Goal: Check status

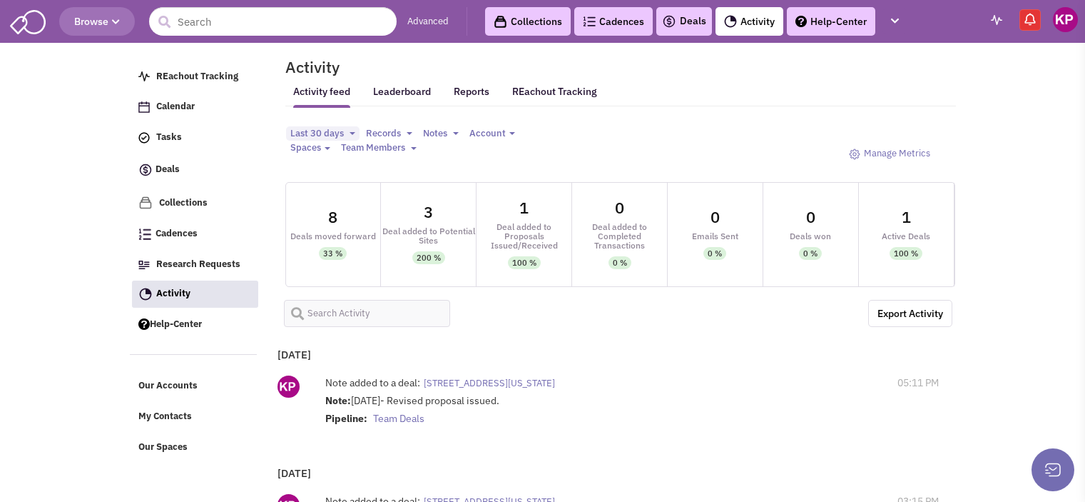
select select
click at [690, 14] on link "Deals" at bounding box center [684, 21] width 44 height 17
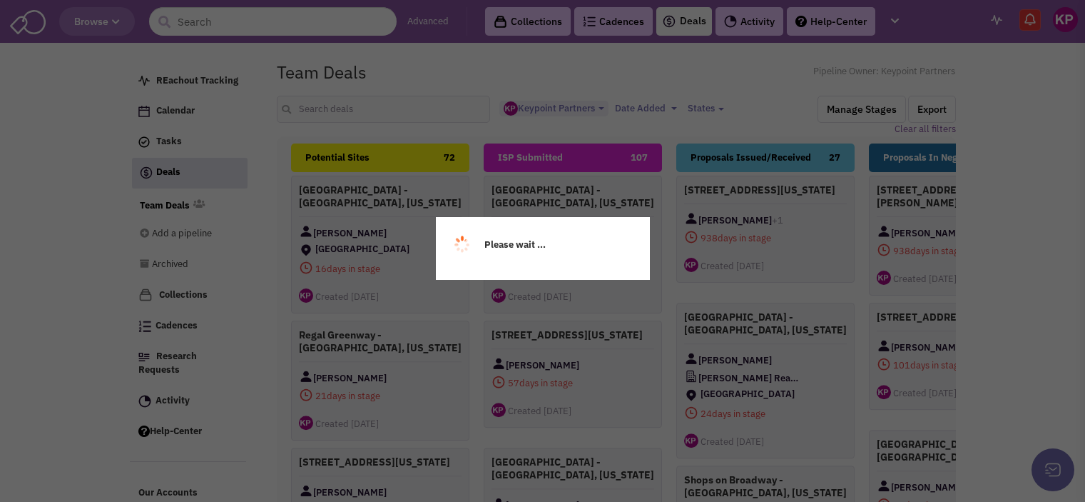
select select "1896"
select select
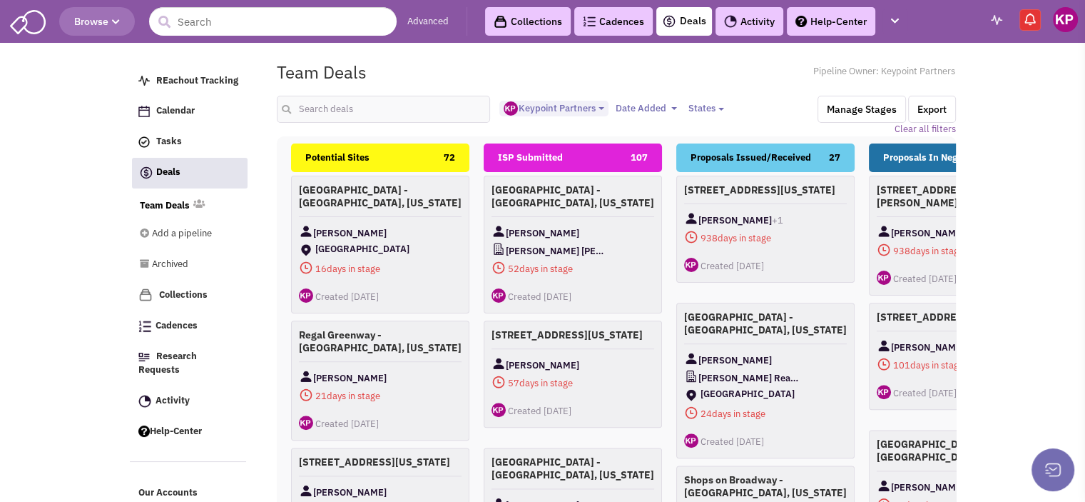
scroll to position [12, 0]
click at [9, 156] on body "Browse Advanced Collections Cadences 0 Deals Activity Help-Center Calendar" at bounding box center [542, 332] width 1085 height 664
click at [739, 22] on link "Activity" at bounding box center [750, 21] width 68 height 29
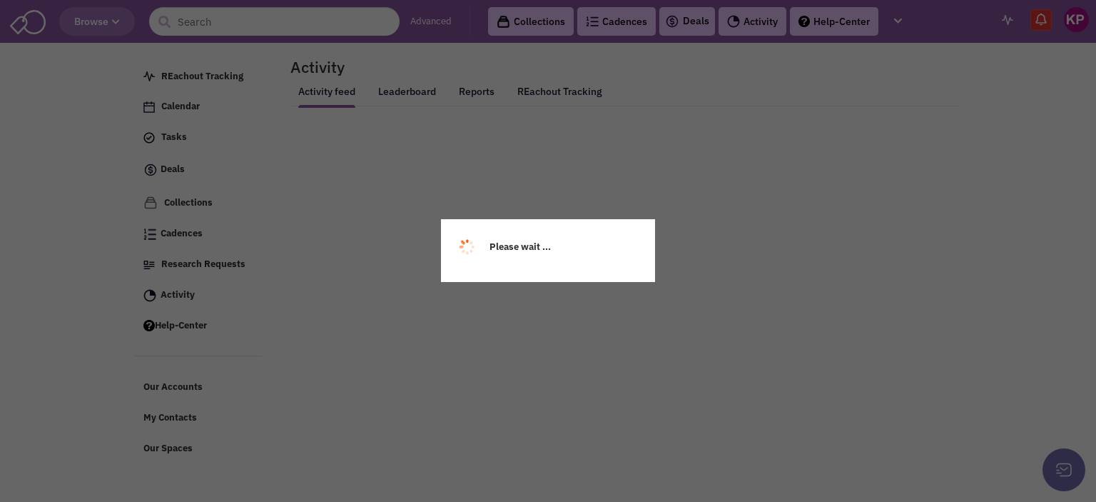
select select
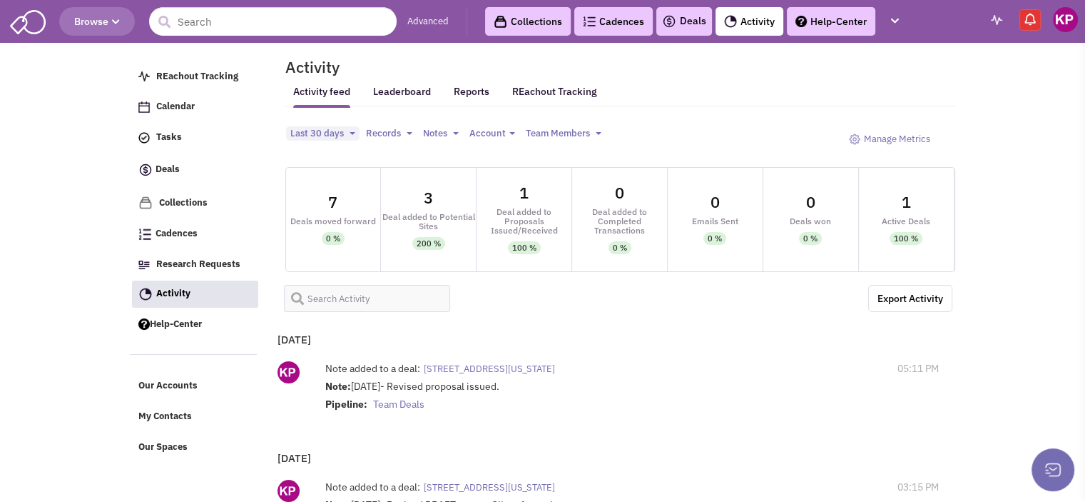
select select
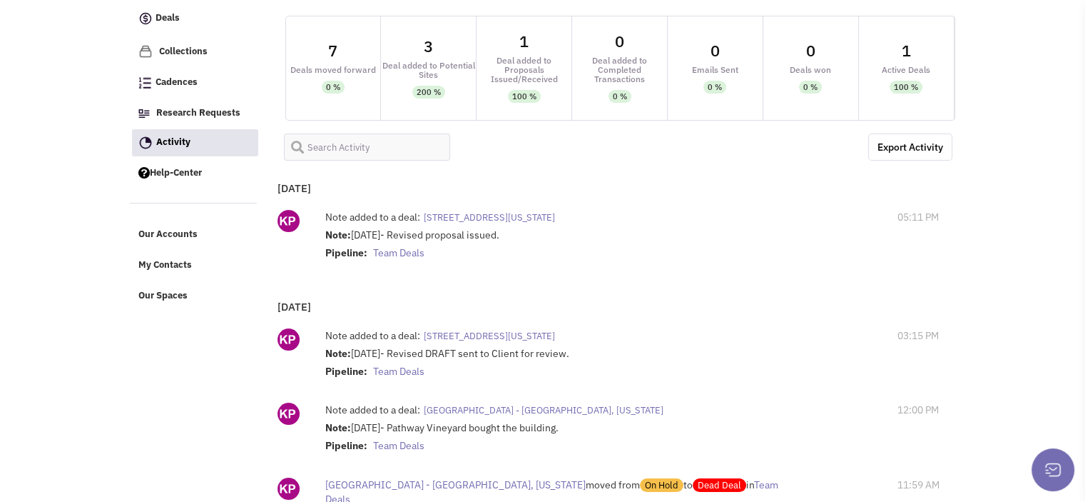
scroll to position [171, 0]
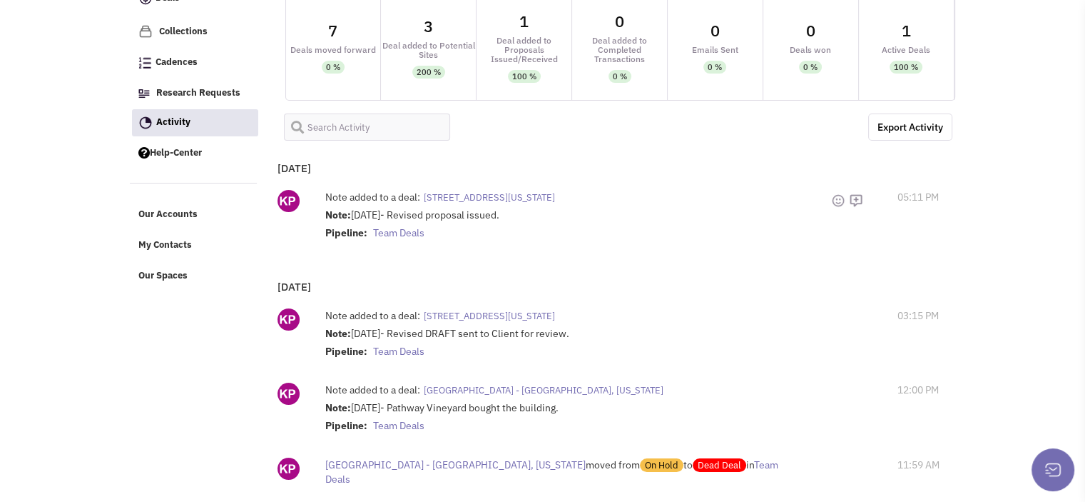
click at [555, 196] on span "[STREET_ADDRESS][US_STATE]" at bounding box center [489, 197] width 131 height 12
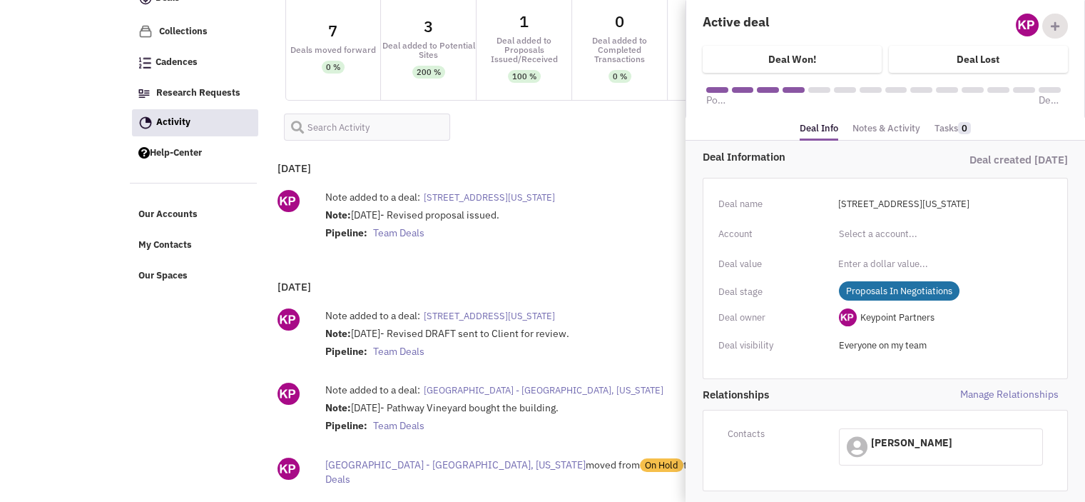
click at [873, 133] on link "Notes & Activity" at bounding box center [887, 128] width 68 height 21
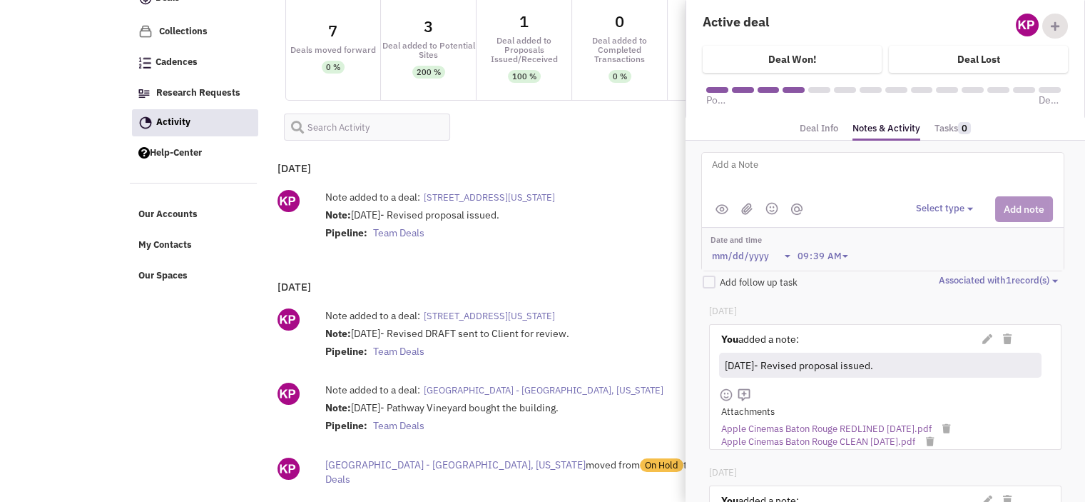
click at [843, 423] on link "Apple Cinemas Baton Rouge REDLINED 9-30-25.pdf" at bounding box center [826, 429] width 211 height 14
click at [549, 224] on div "Note: 9/30/25- Revised proposal issued. Pipeline: Team Deals" at bounding box center [578, 226] width 506 height 36
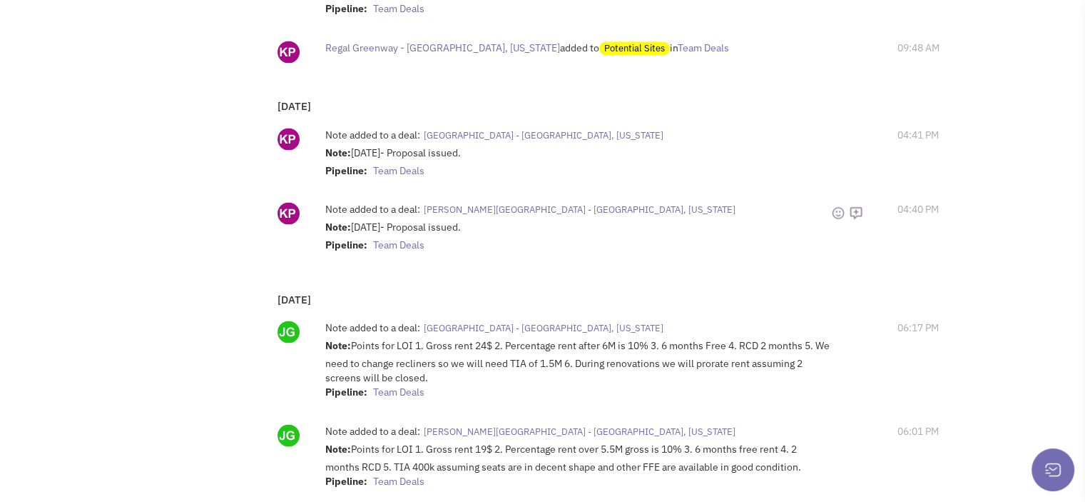
scroll to position [2224, 0]
click at [531, 322] on span "Brickell City Center - Miami, Florida" at bounding box center [544, 328] width 240 height 12
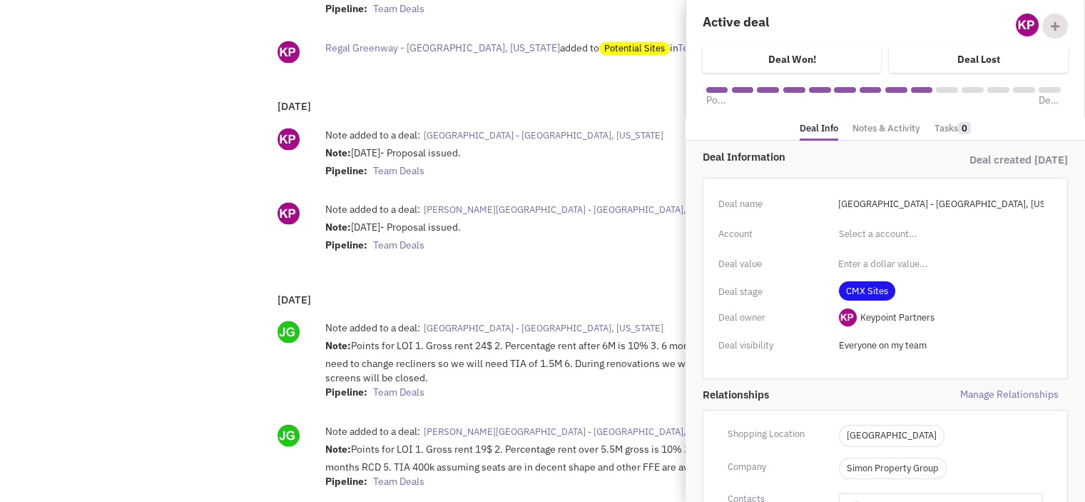
click at [871, 131] on link "Notes & Activity" at bounding box center [887, 128] width 68 height 21
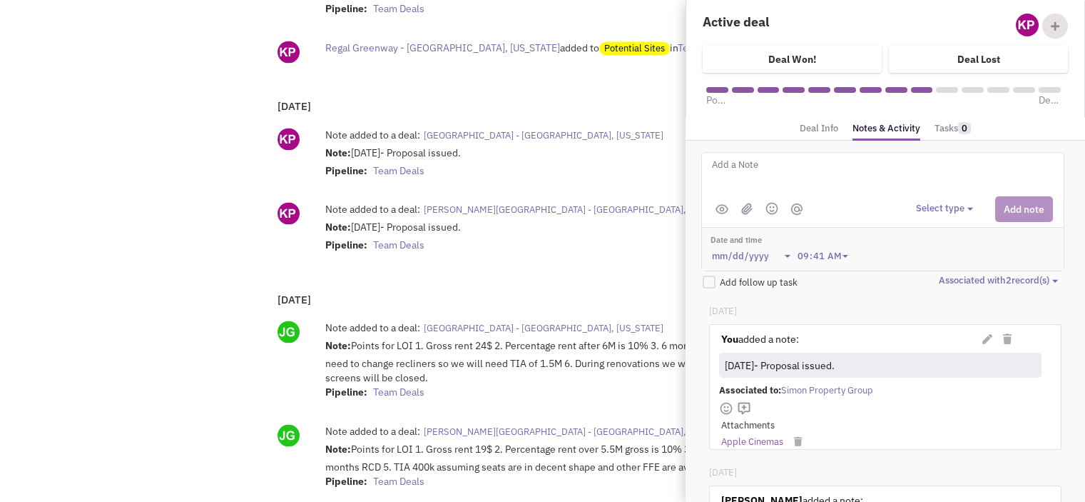
click at [765, 437] on link "Apple Cinemas" at bounding box center [752, 442] width 62 height 14
click at [531, 366] on div "Note: Points for LOI 1. Gross rent 24$ 2. Percentage rent after 6M is 10% 3. 6 …" at bounding box center [578, 370] width 506 height 64
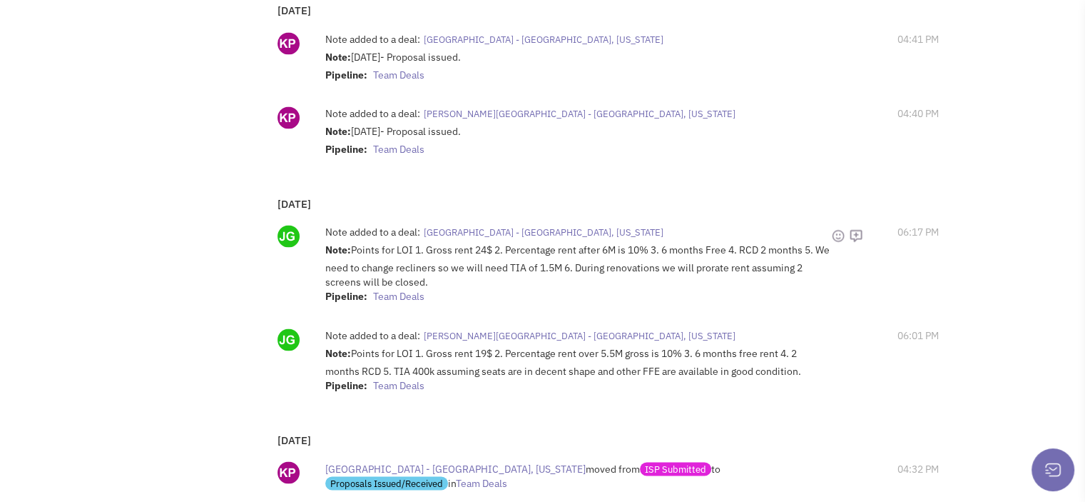
scroll to position [2321, 0]
click at [514, 328] on span "Tyrone Square - St. Petersburg, Florida" at bounding box center [580, 334] width 312 height 12
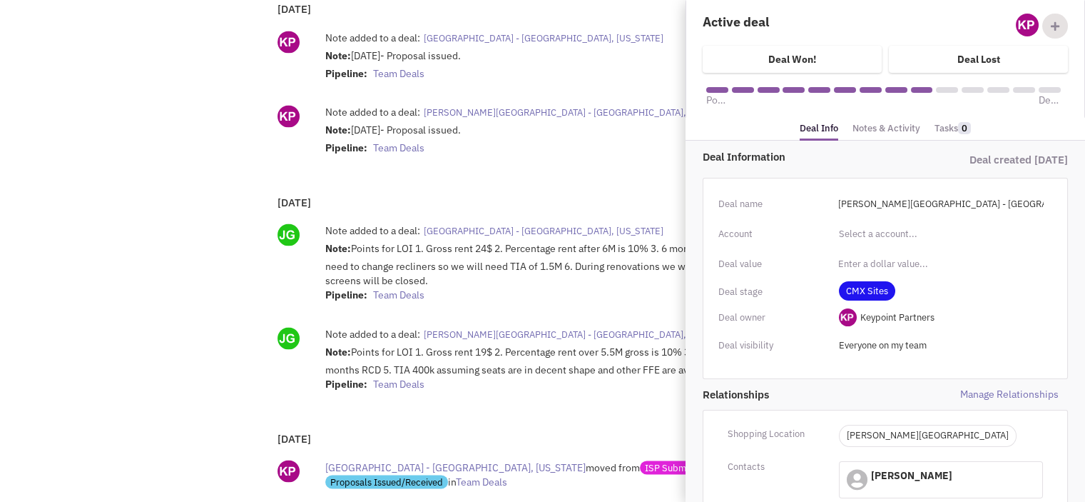
click at [865, 131] on link "Notes & Activity" at bounding box center [887, 128] width 68 height 21
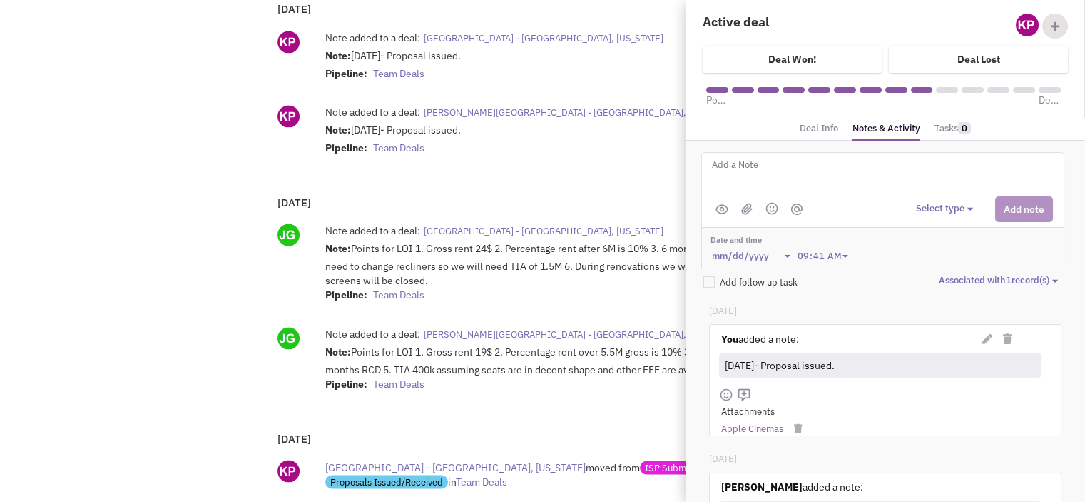
click at [760, 426] on link "Apple Cinemas" at bounding box center [752, 429] width 62 height 14
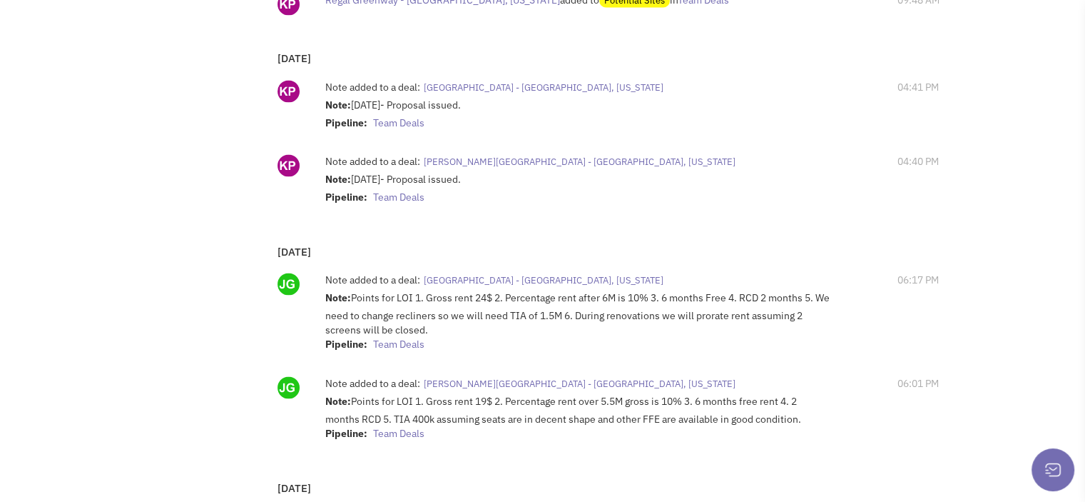
scroll to position [2266, 0]
